Goal: Find specific page/section: Find specific page/section

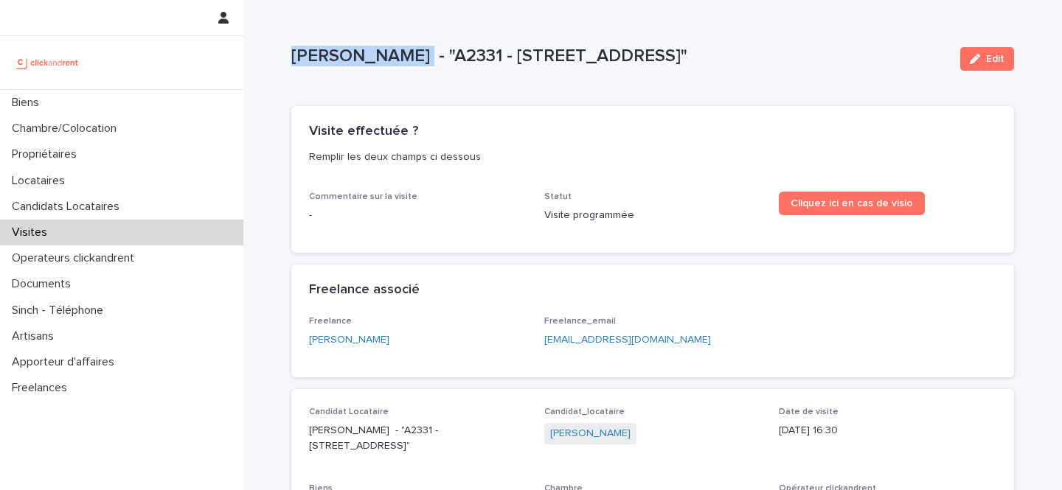
click at [111, 198] on div "Candidats Locataires" at bounding box center [121, 207] width 243 height 26
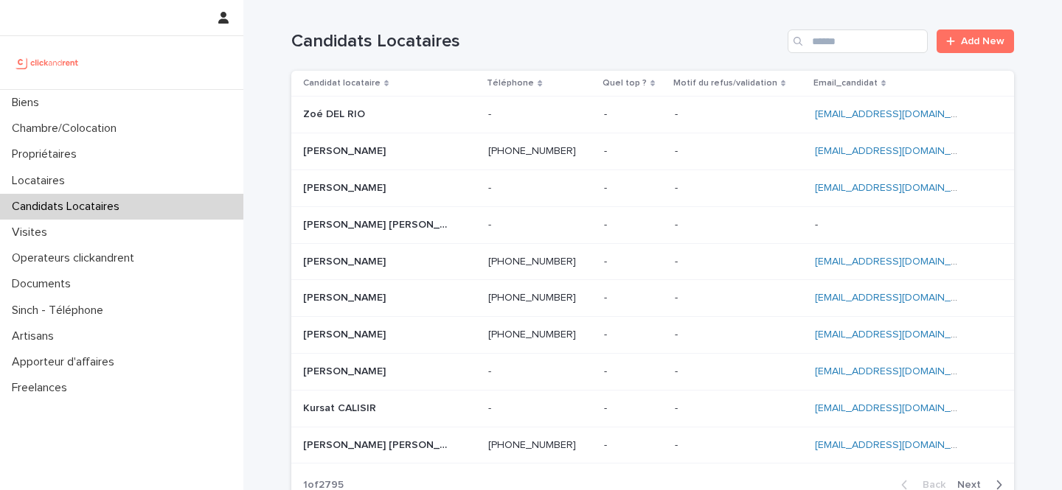
click at [808, 42] on div "Search" at bounding box center [799, 41] width 24 height 24
click at [828, 40] on input "Search" at bounding box center [857, 41] width 140 height 24
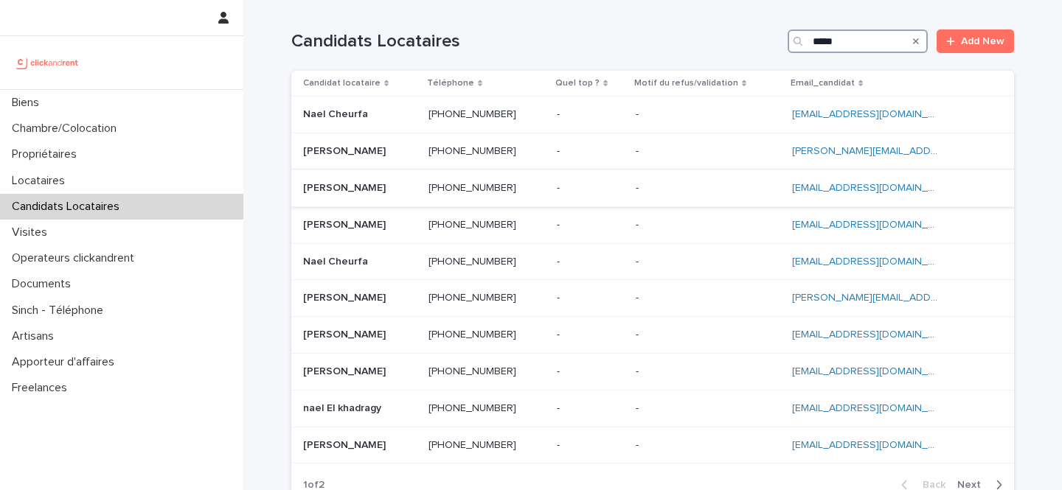
type input "****"
click at [352, 182] on p "[PERSON_NAME]" at bounding box center [346, 186] width 86 height 15
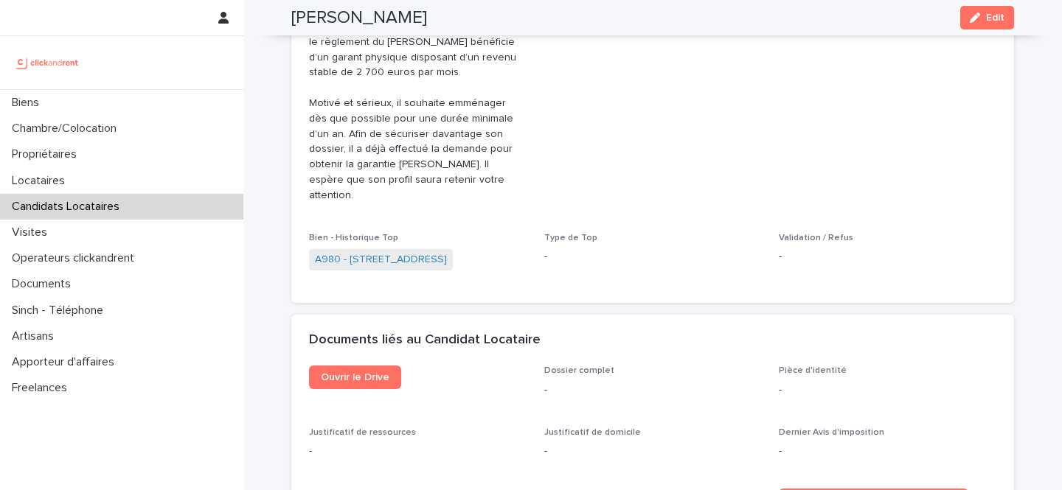
scroll to position [840, 0]
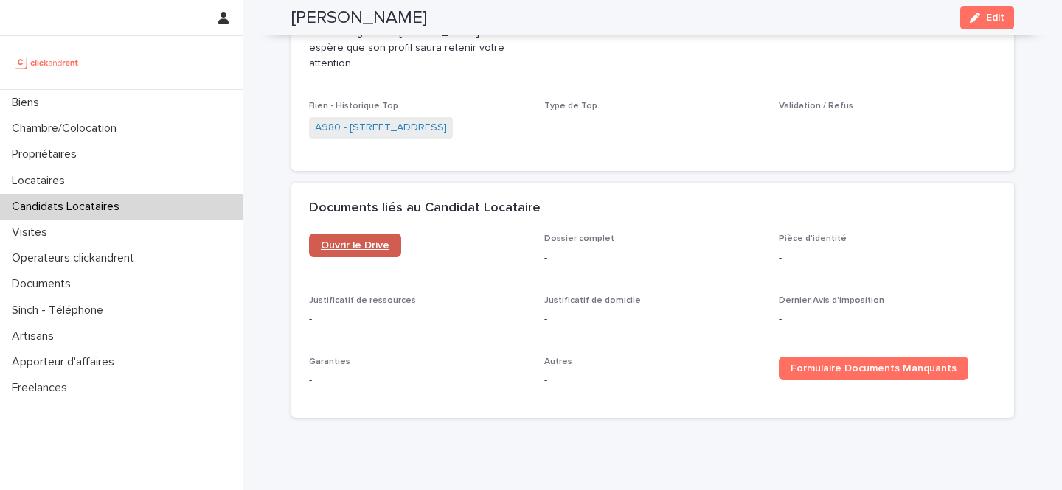
click at [374, 240] on span "Ouvrir le Drive" at bounding box center [355, 245] width 69 height 10
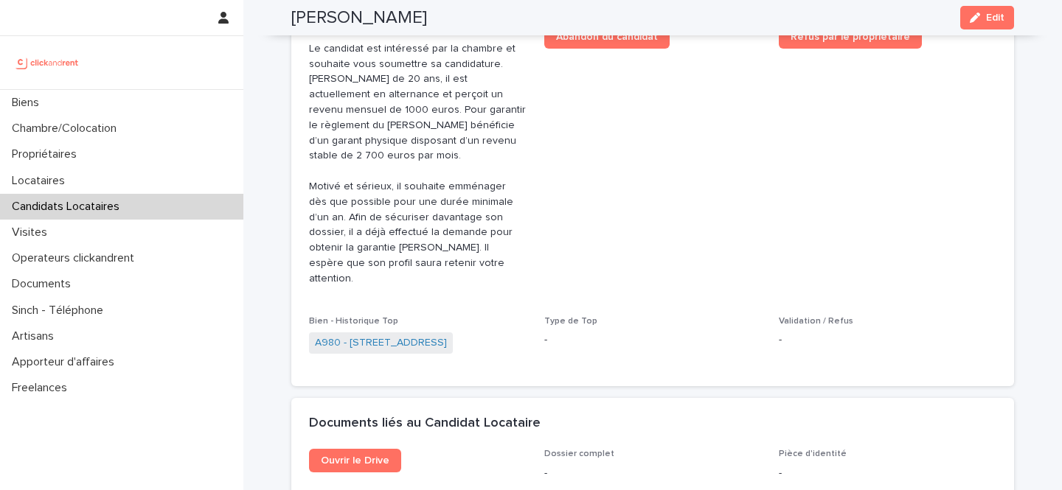
scroll to position [626, 0]
